Goal: Browse casually: Explore the website without a specific task or goal

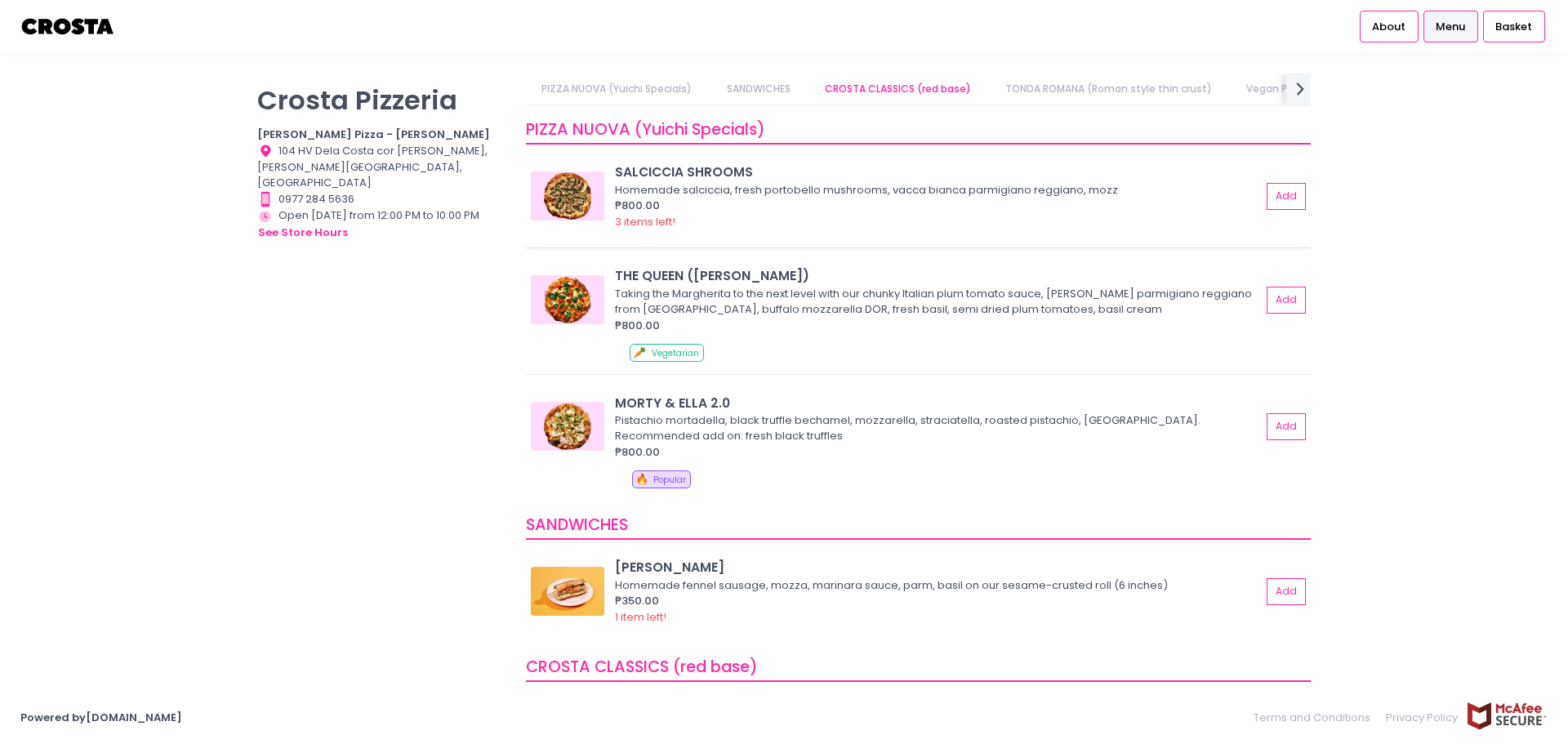
click at [568, 203] on img at bounding box center [567, 196] width 73 height 49
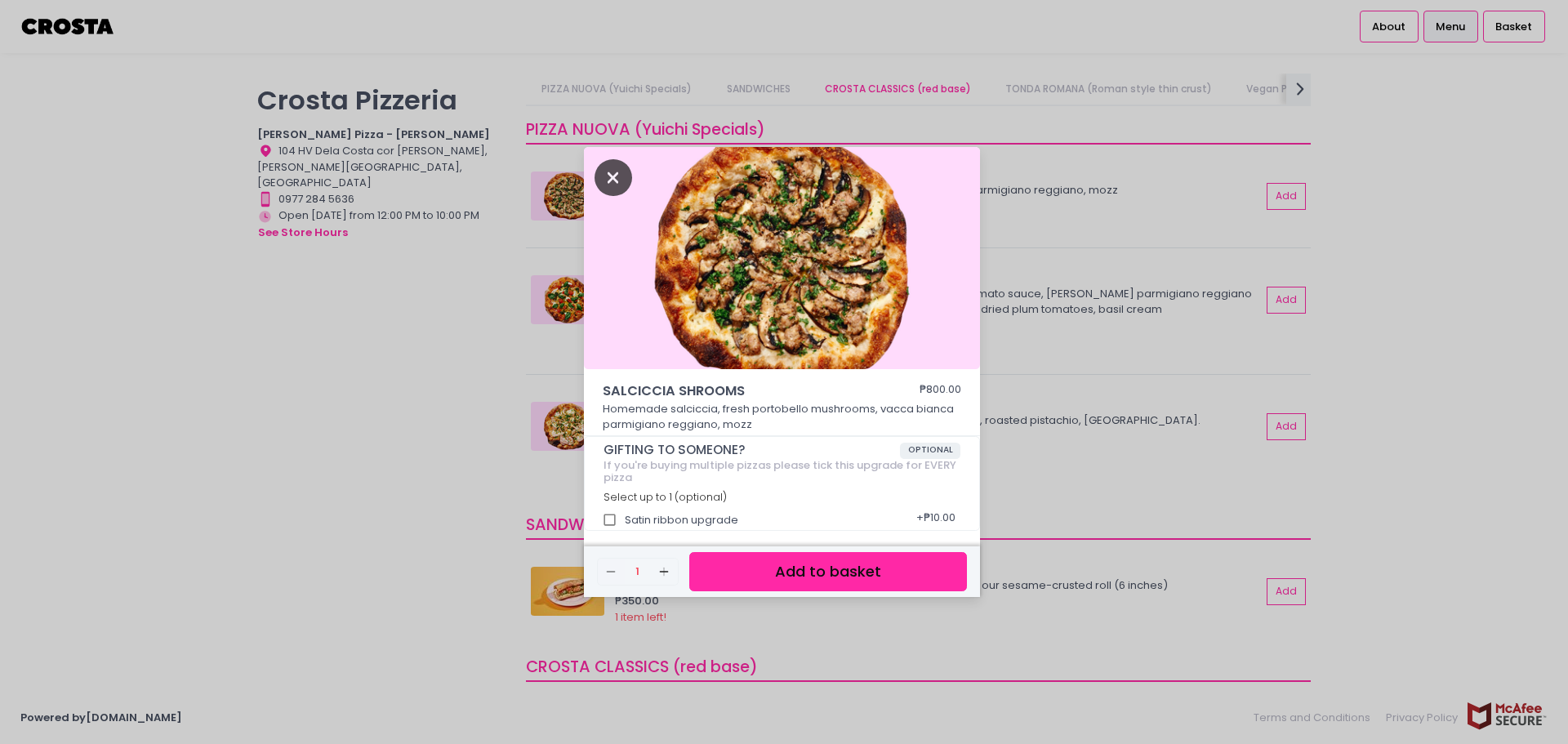
click at [602, 182] on icon "Close" at bounding box center [614, 177] width 38 height 37
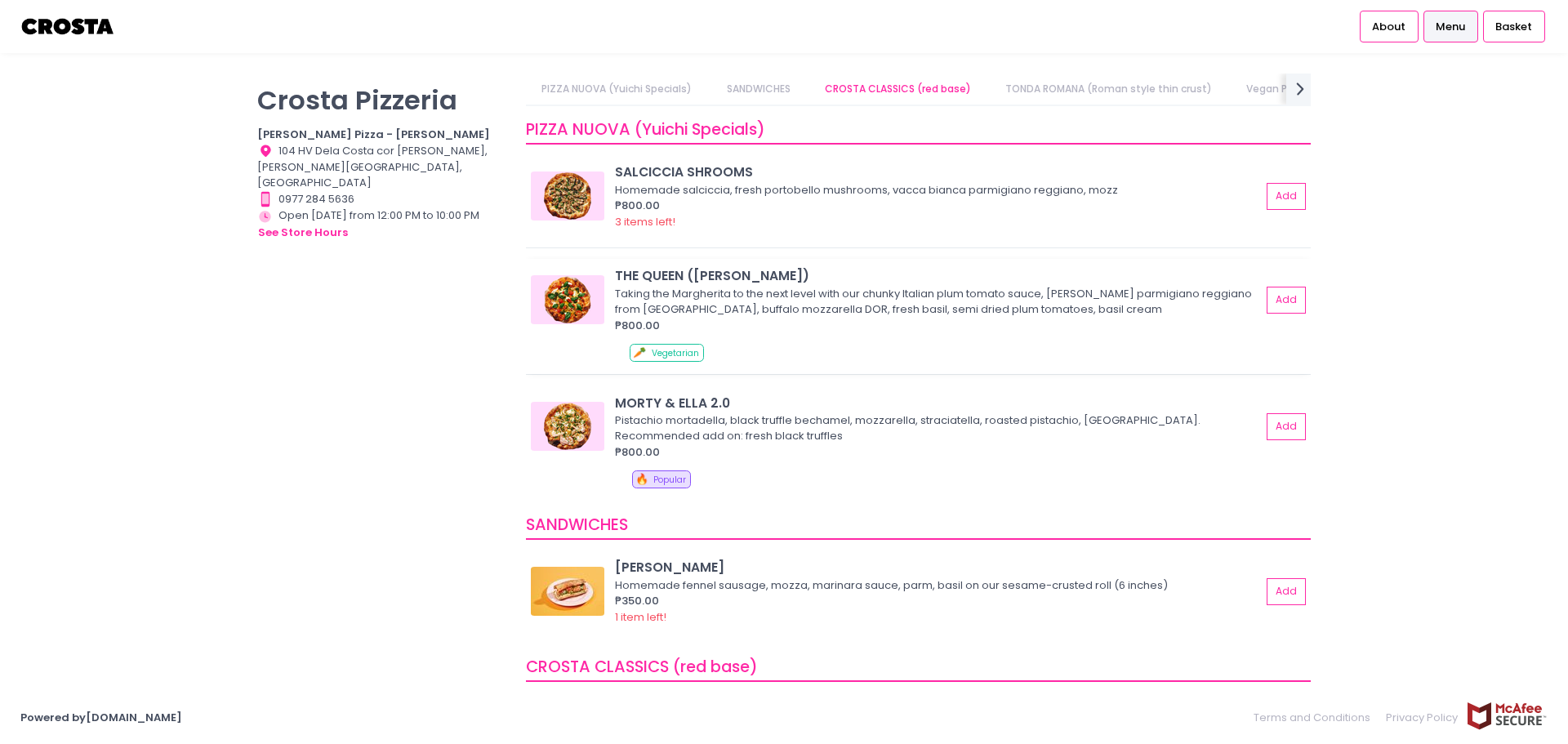
click at [568, 298] on img at bounding box center [567, 300] width 73 height 49
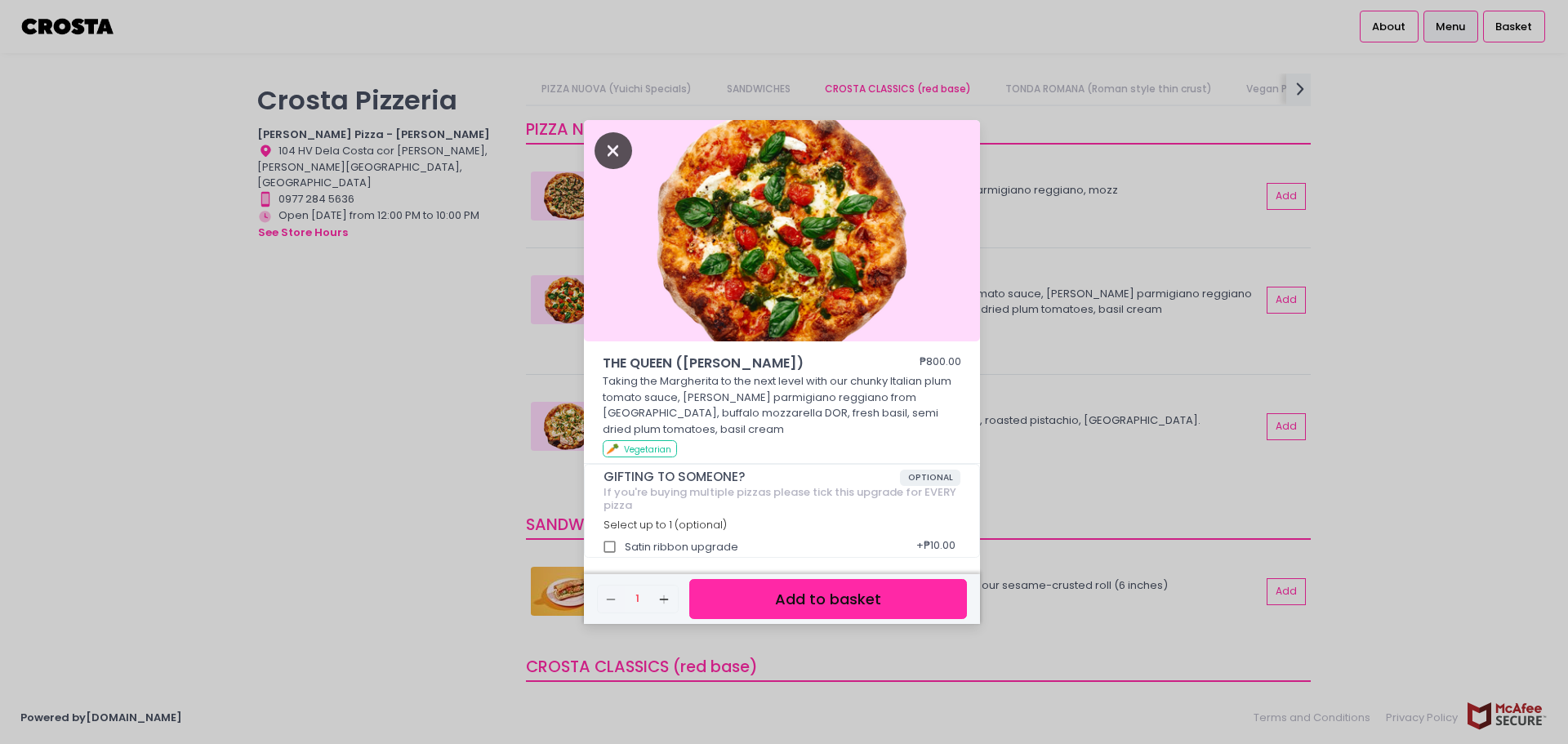
click at [605, 146] on icon "Close" at bounding box center [614, 150] width 38 height 37
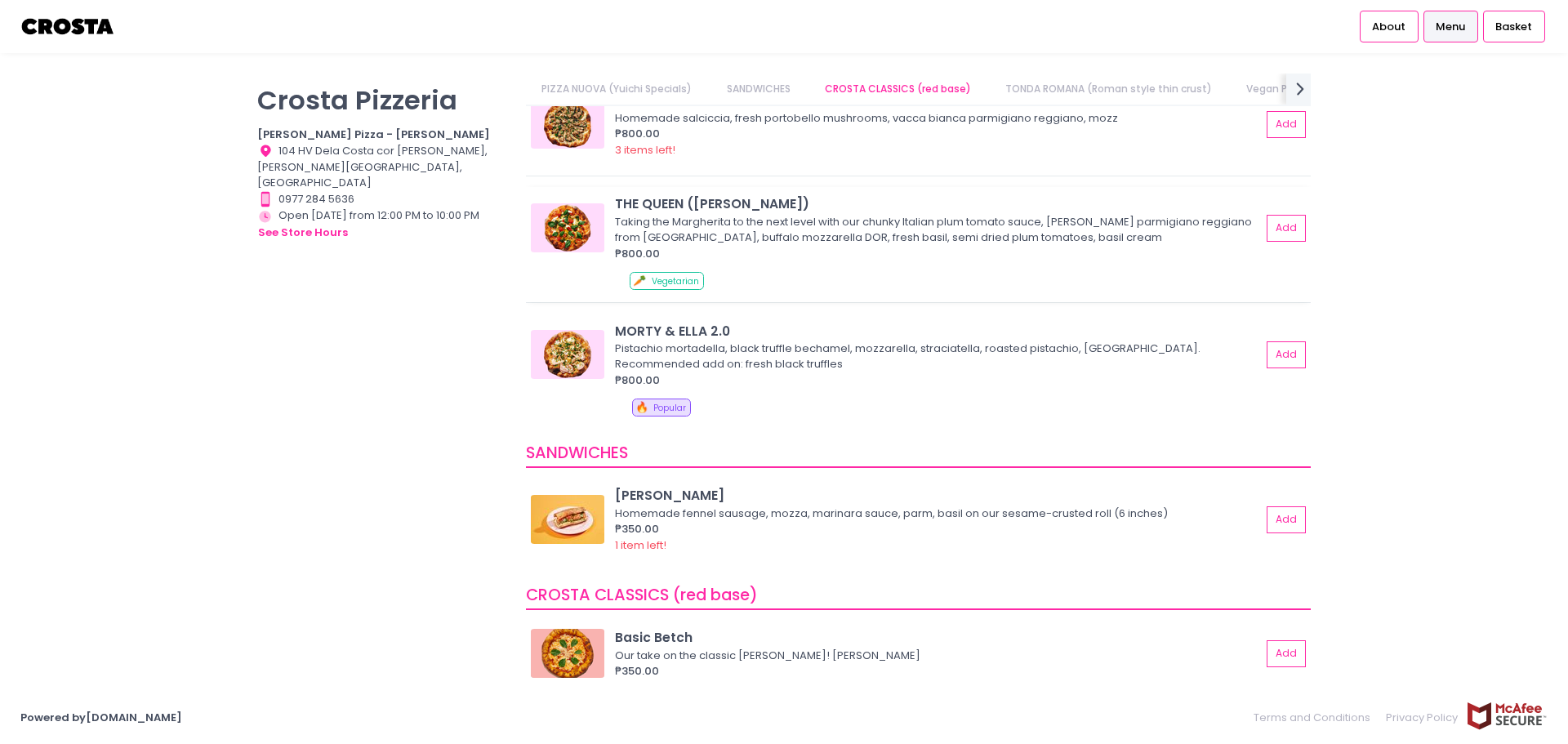
scroll to position [164, 0]
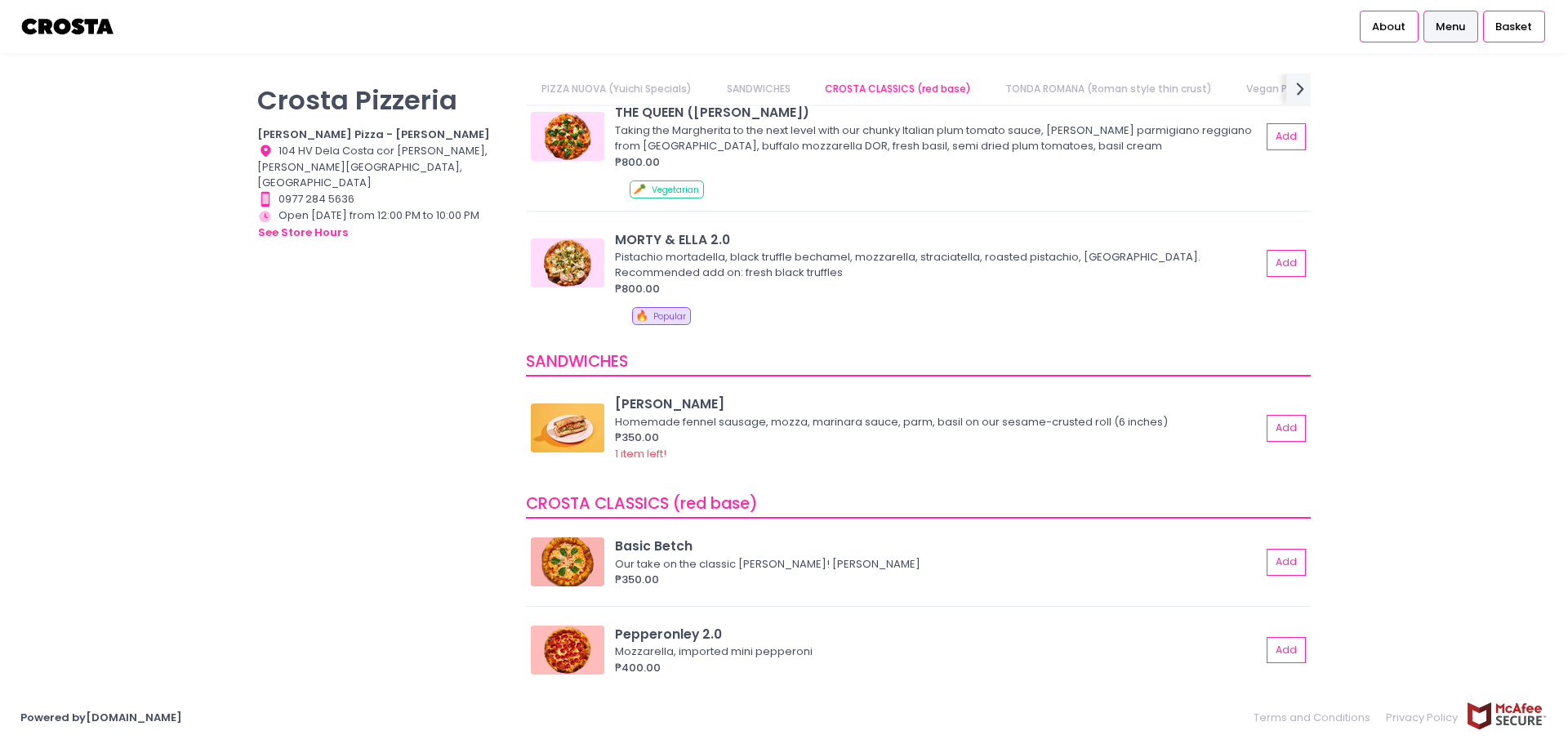
click at [569, 275] on img at bounding box center [567, 263] width 73 height 49
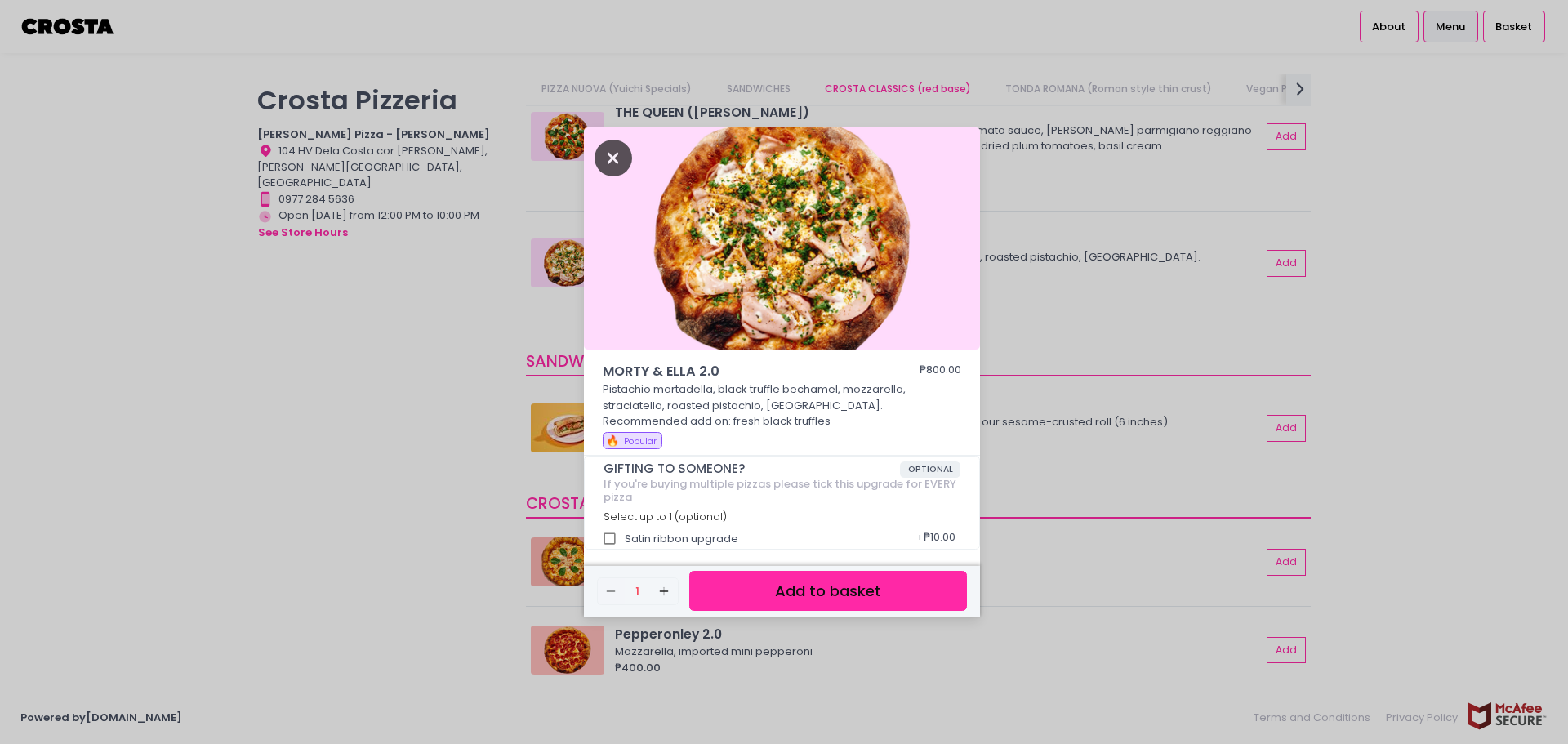
click at [613, 155] on icon "Close" at bounding box center [614, 157] width 38 height 37
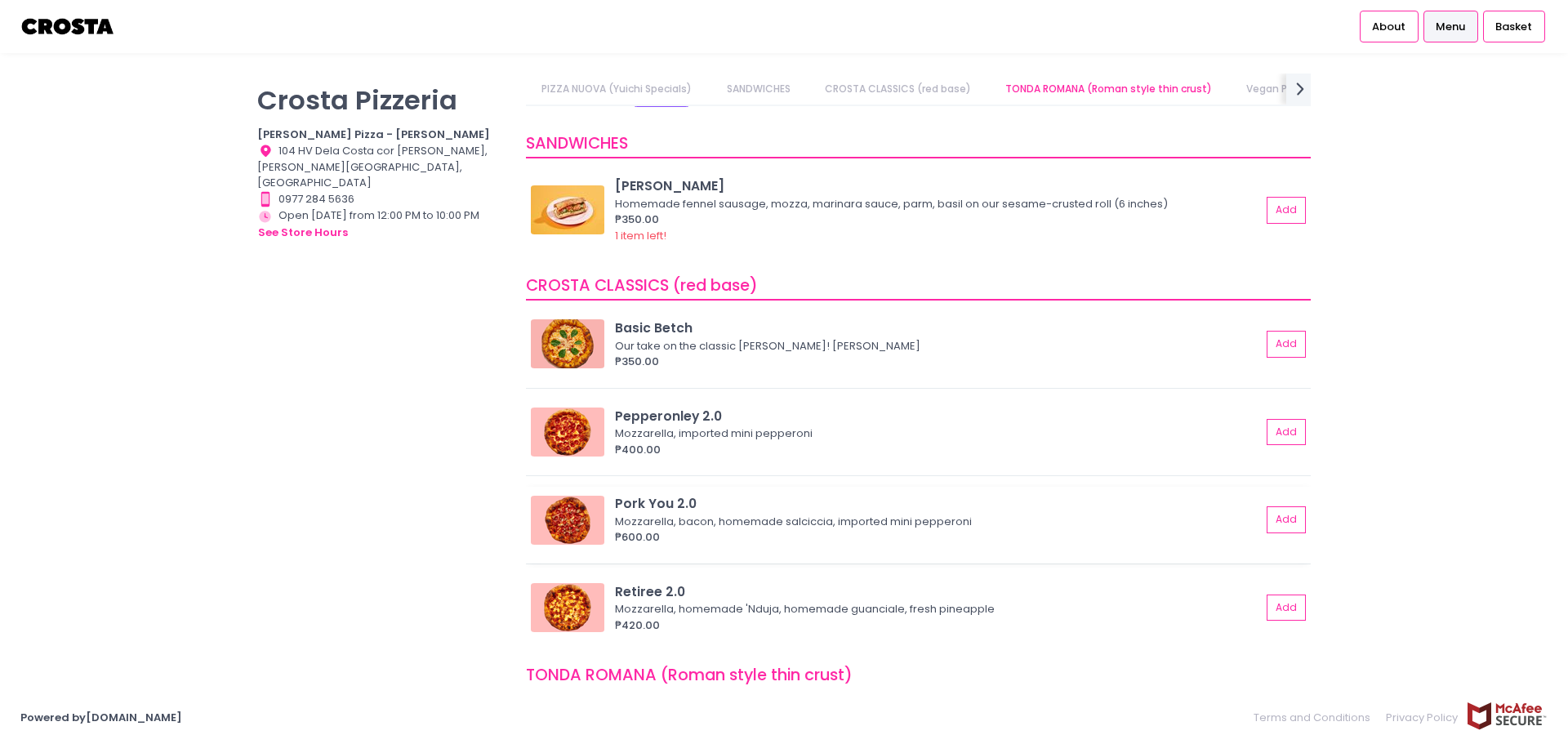
scroll to position [408, 0]
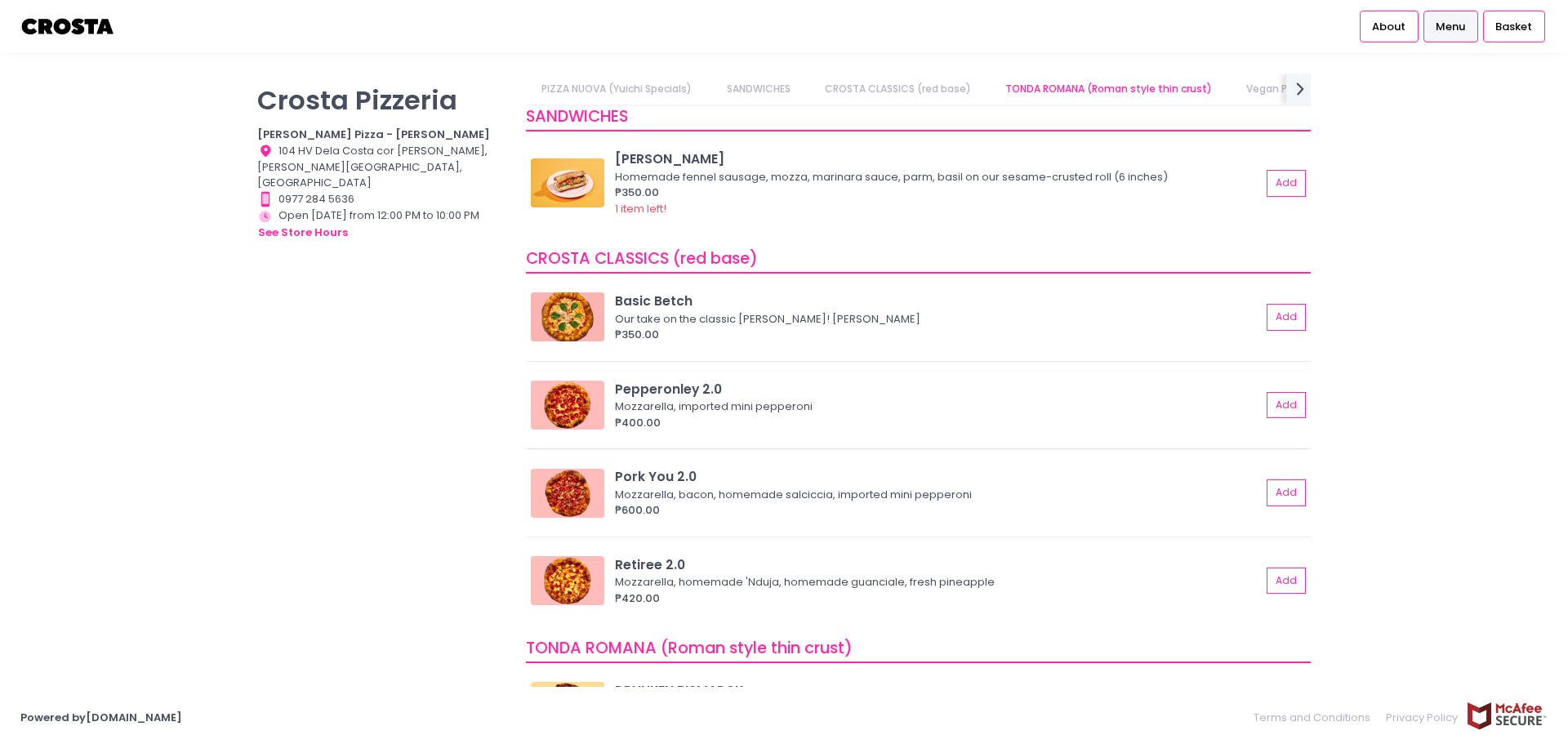
click at [577, 394] on img at bounding box center [567, 404] width 73 height 49
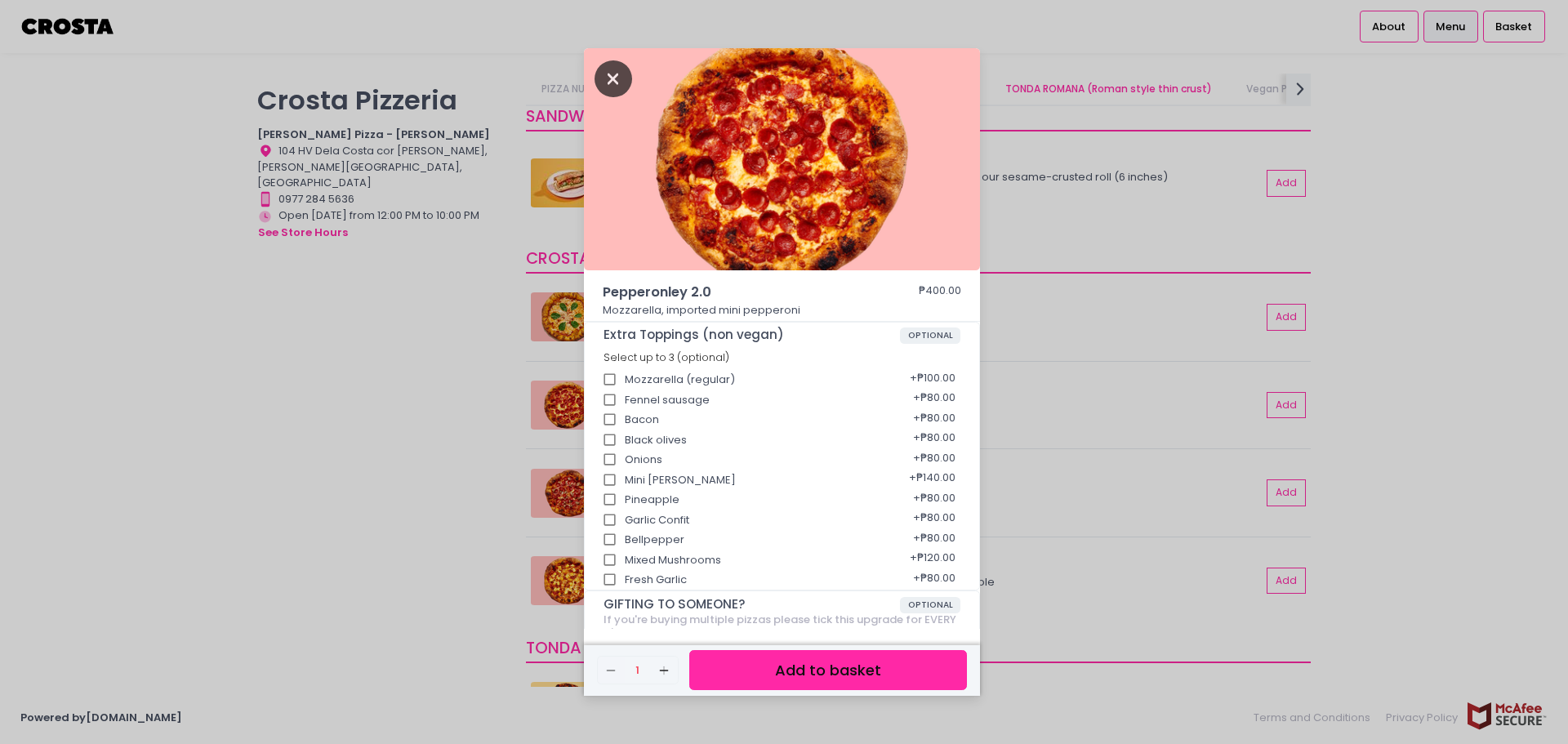
click at [623, 81] on icon "Close" at bounding box center [614, 79] width 38 height 37
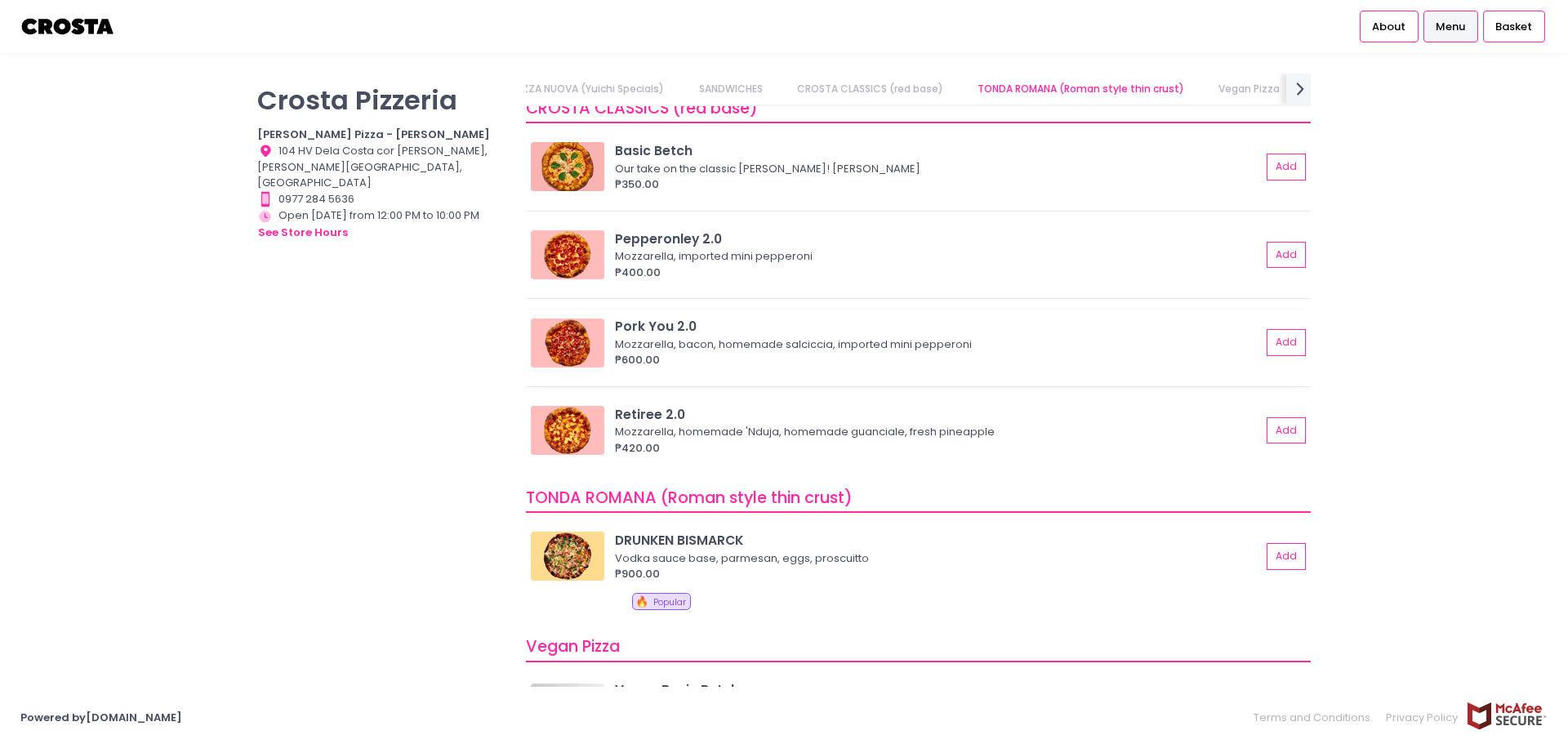
scroll to position [571, 0]
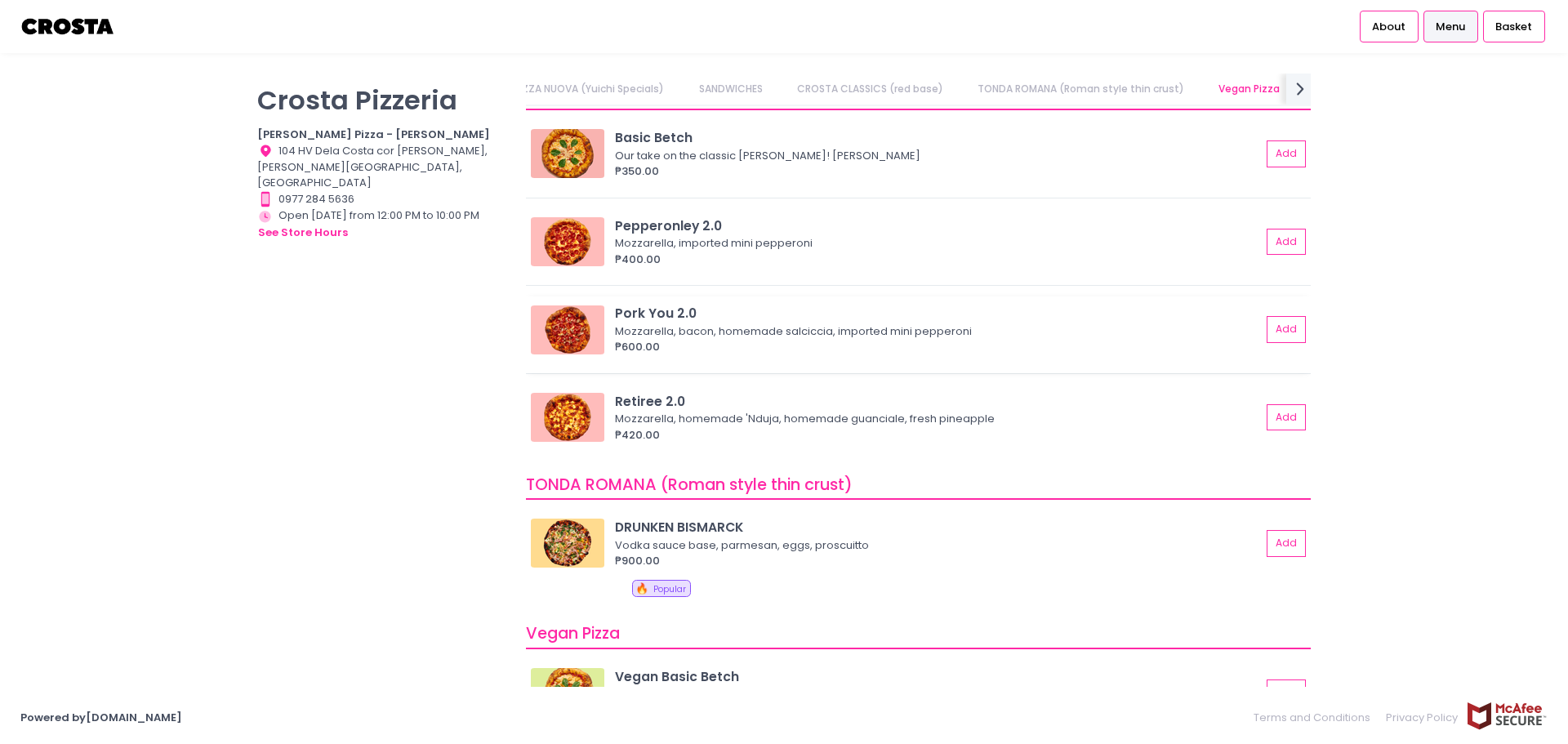
click at [577, 327] on img at bounding box center [567, 329] width 73 height 49
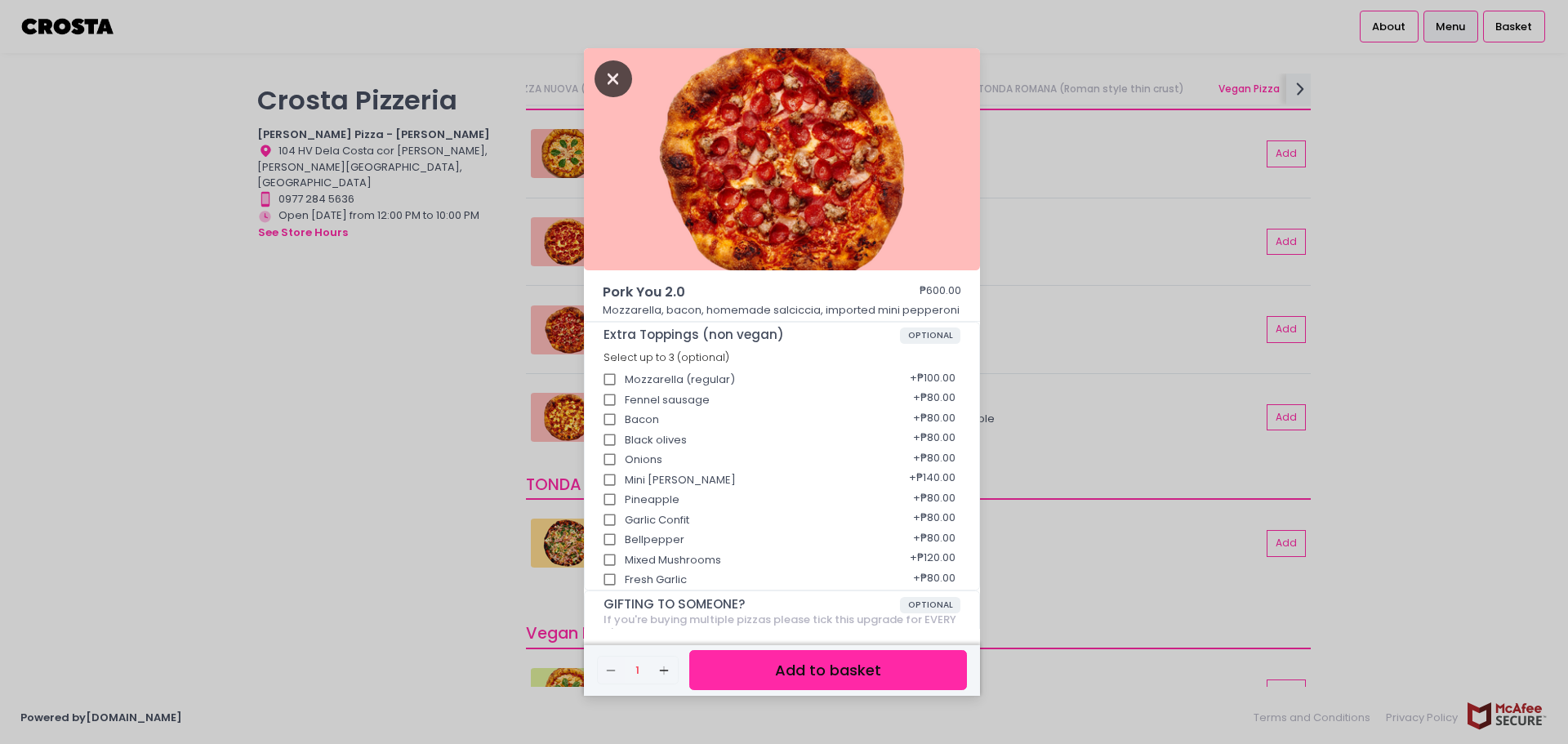
click at [617, 67] on icon "Close" at bounding box center [614, 79] width 38 height 37
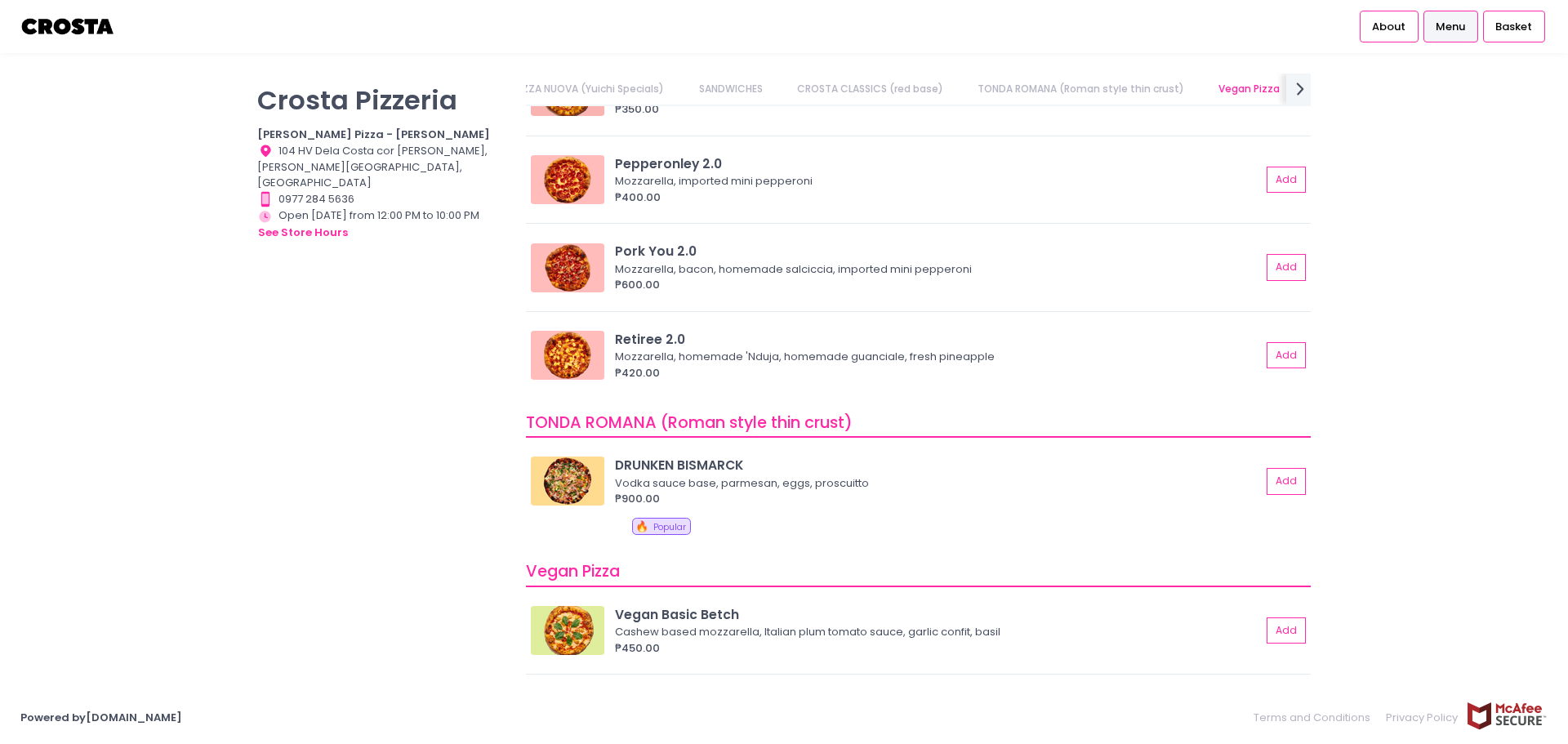
scroll to position [735, 0]
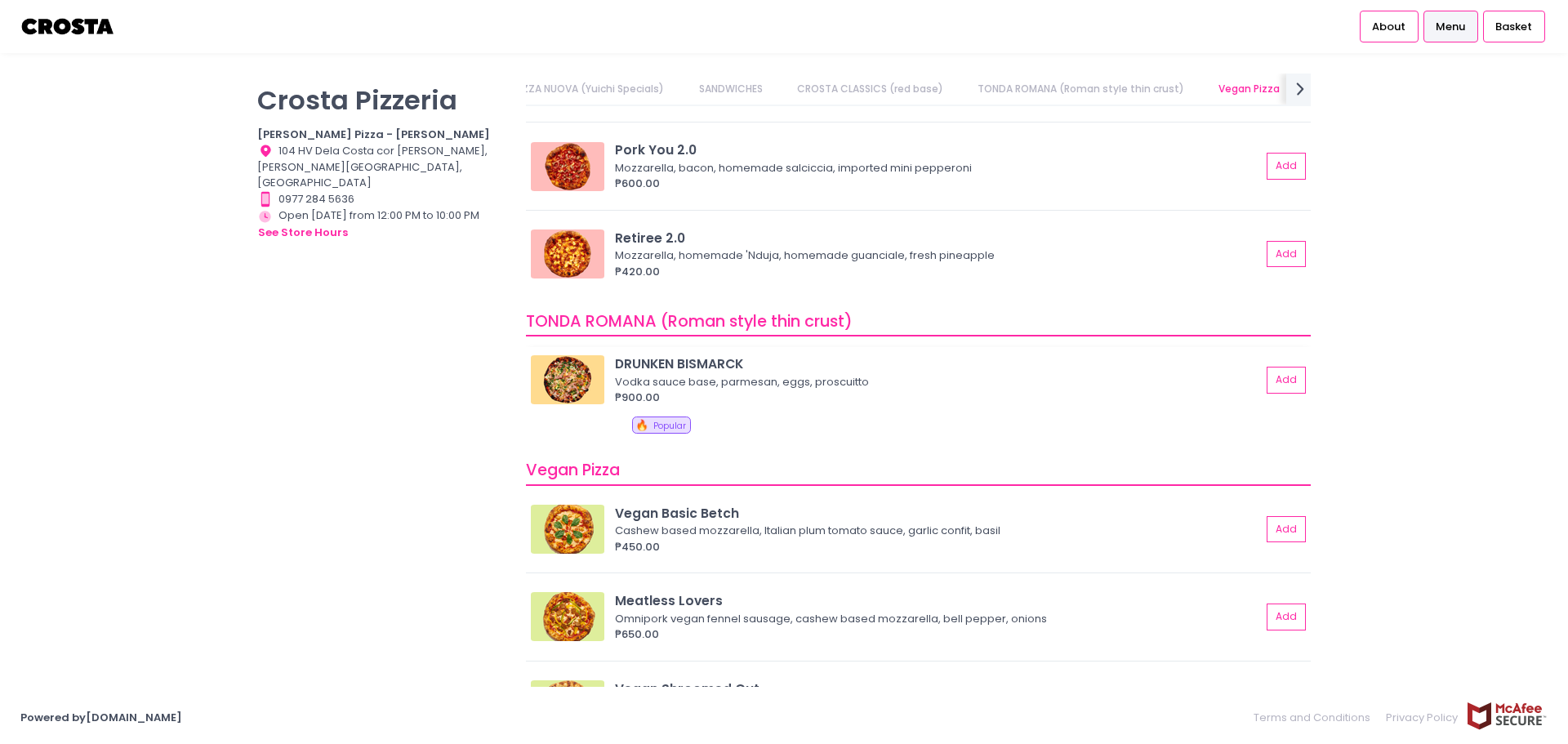
click at [566, 393] on img at bounding box center [567, 379] width 73 height 49
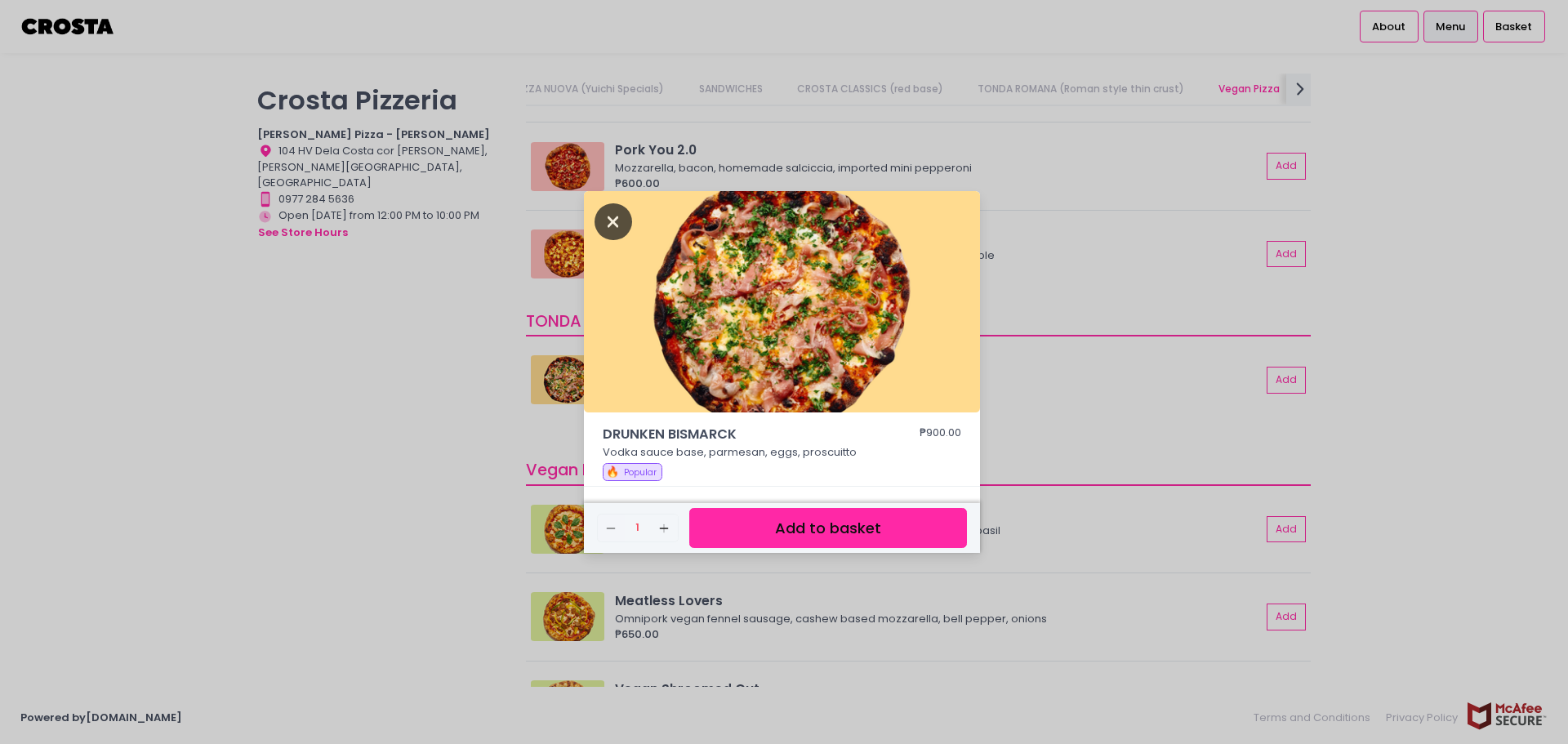
click at [621, 219] on icon "Close" at bounding box center [614, 221] width 38 height 37
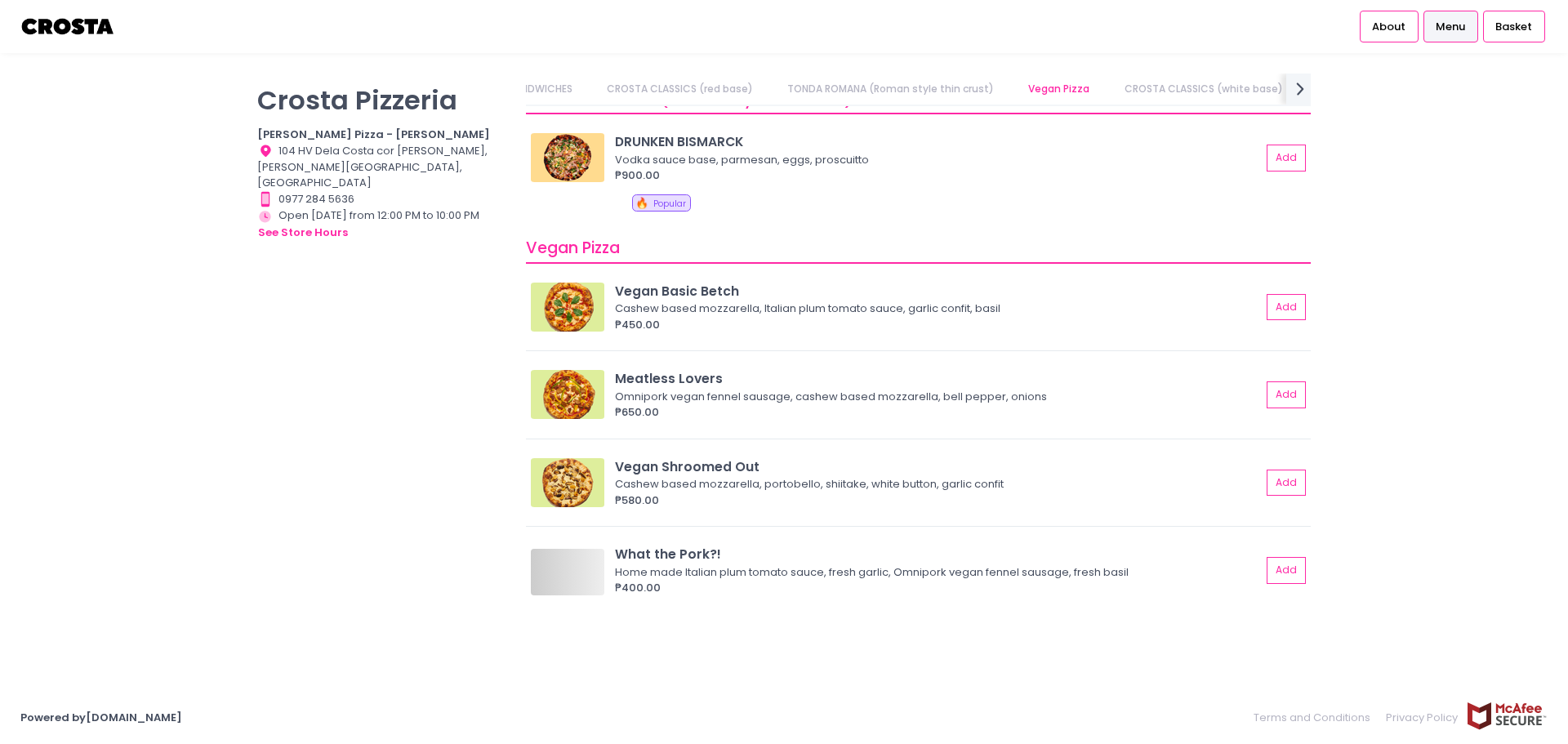
scroll to position [980, 0]
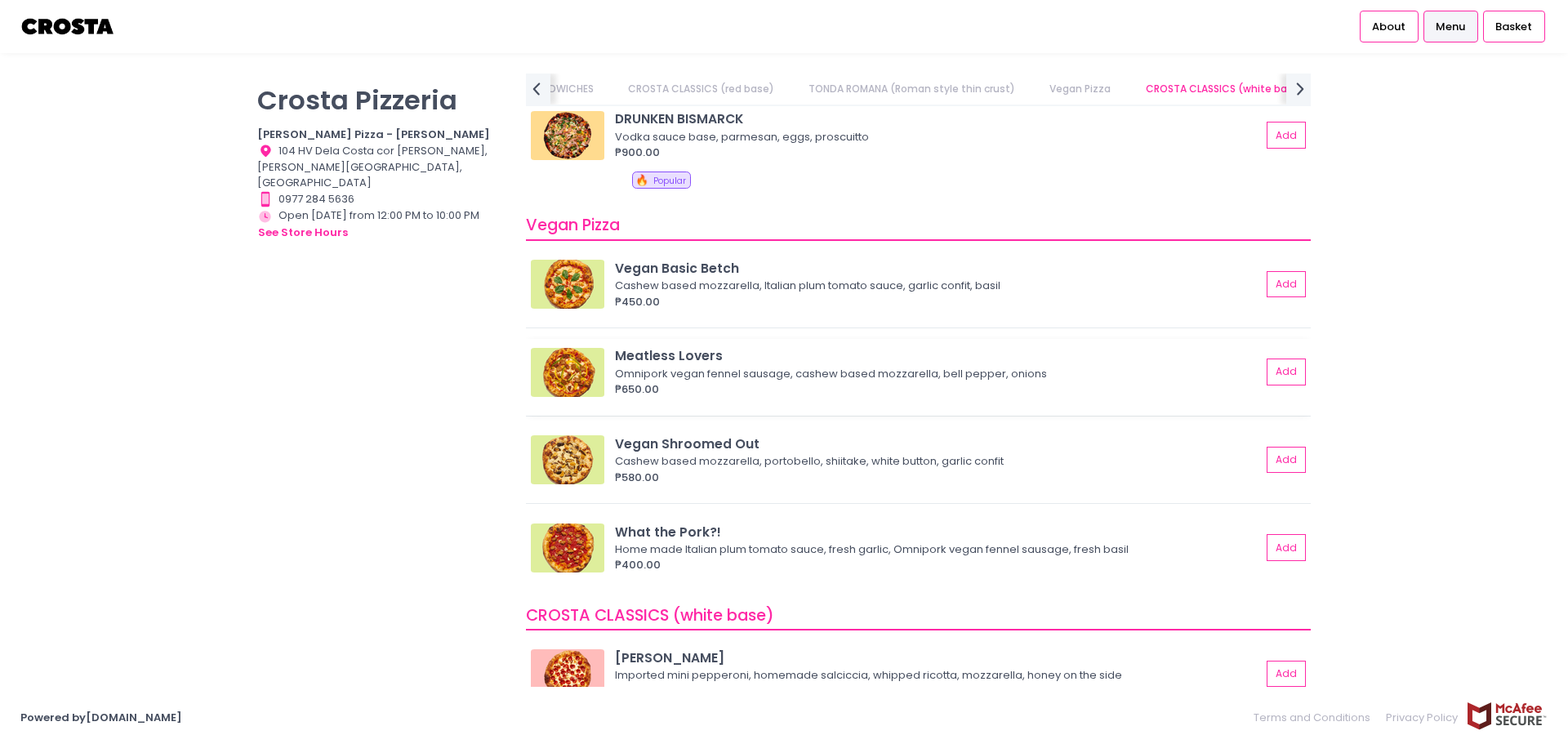
click at [566, 368] on img at bounding box center [567, 372] width 73 height 49
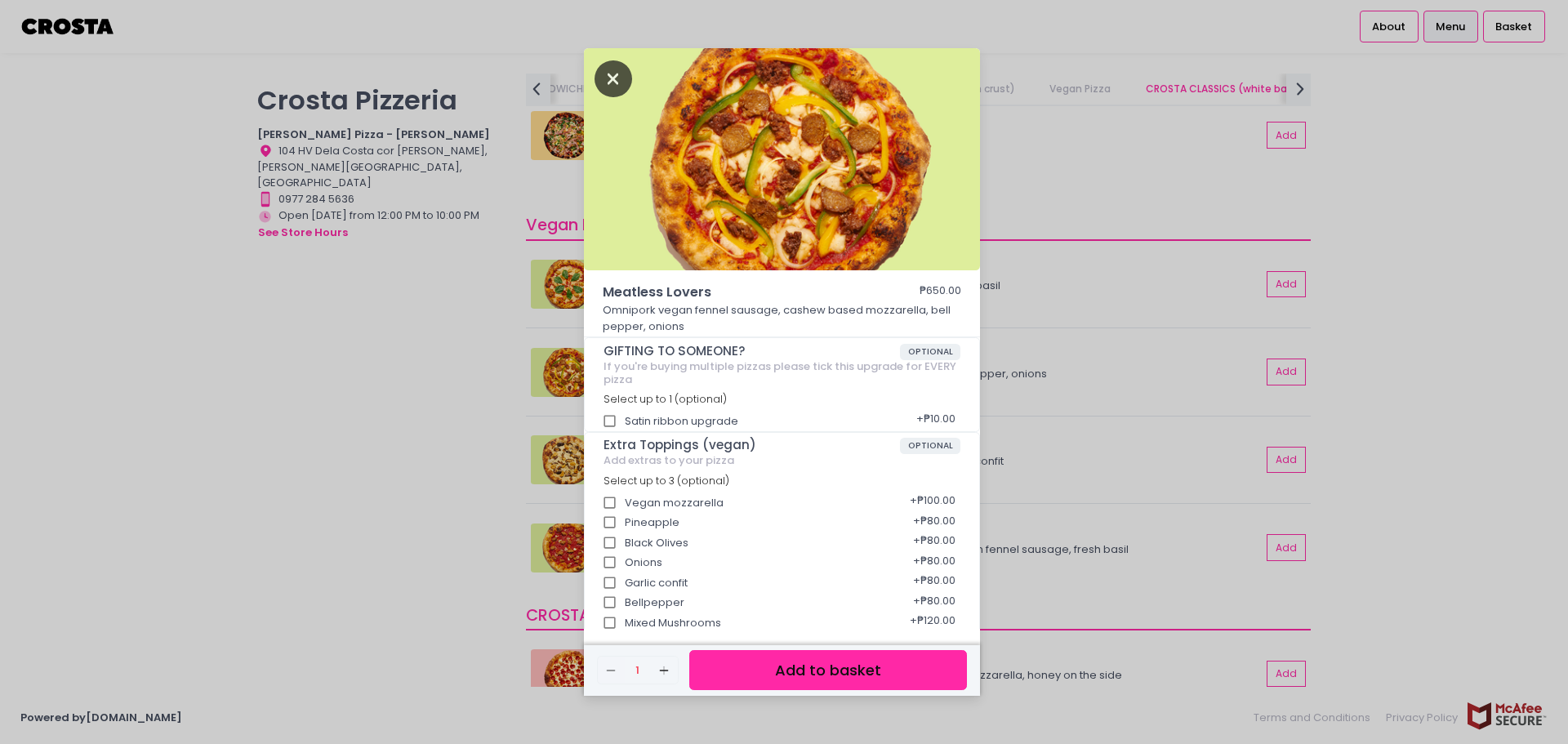
click at [615, 80] on icon "Close" at bounding box center [614, 79] width 38 height 37
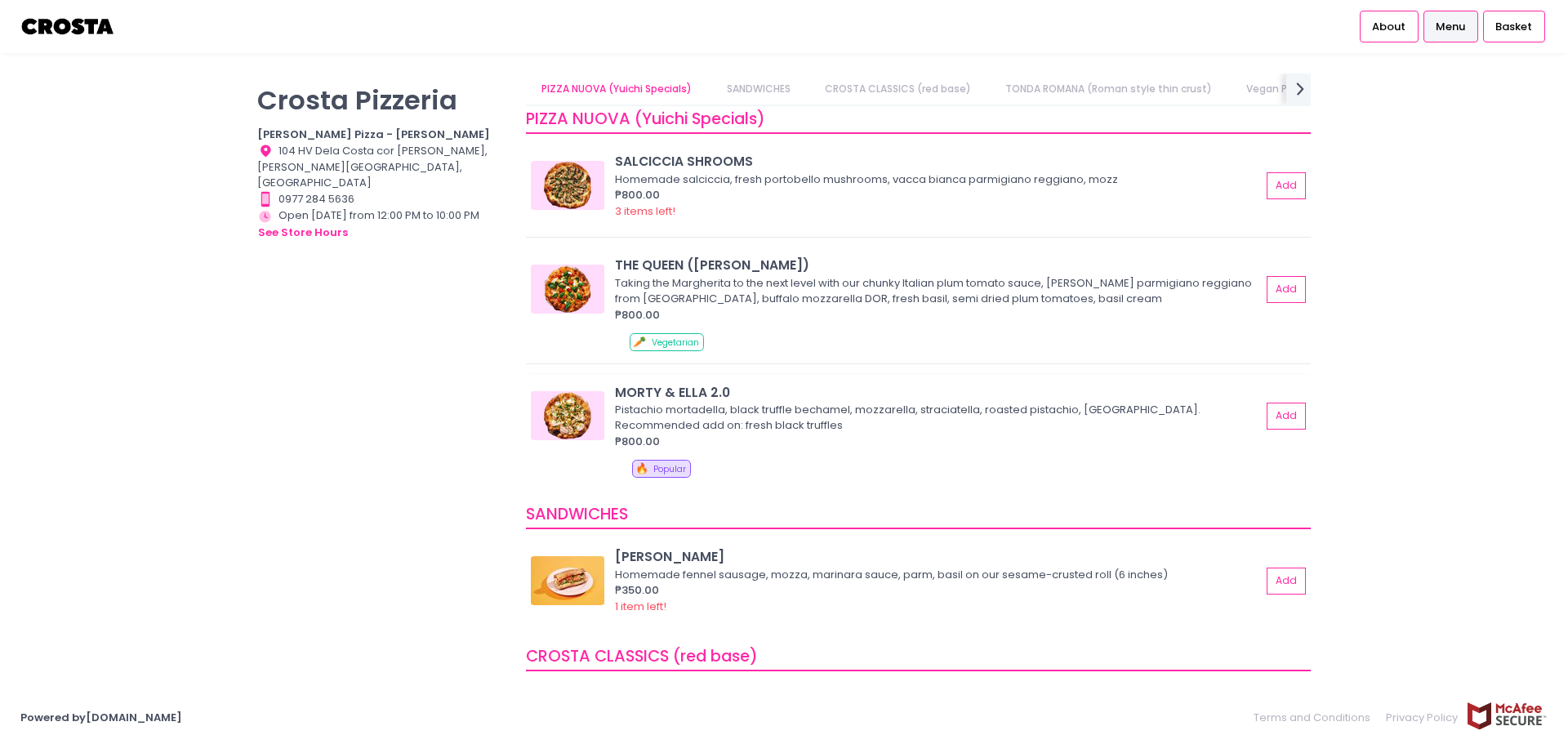
scroll to position [0, 0]
